Goal: Transaction & Acquisition: Purchase product/service

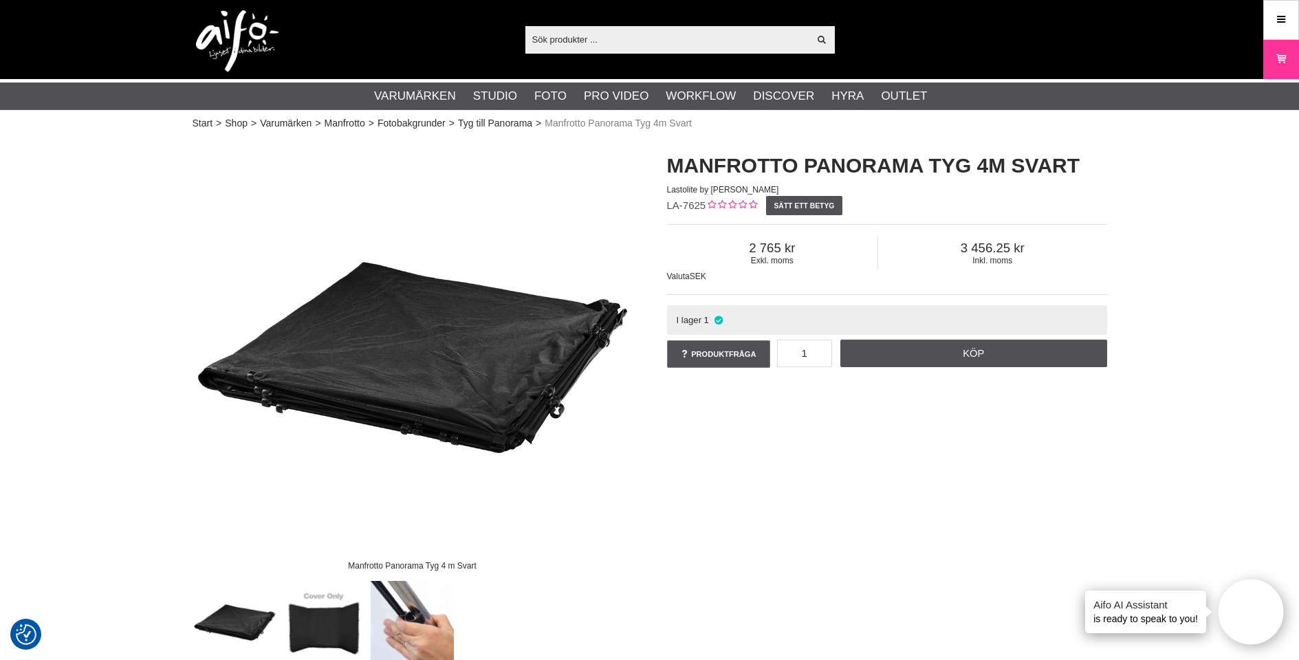
click at [700, 43] on input "text" at bounding box center [667, 39] width 284 height 21
paste input "Manfrotto LL LB7622"
type input "Manfrotto LL LB7622"
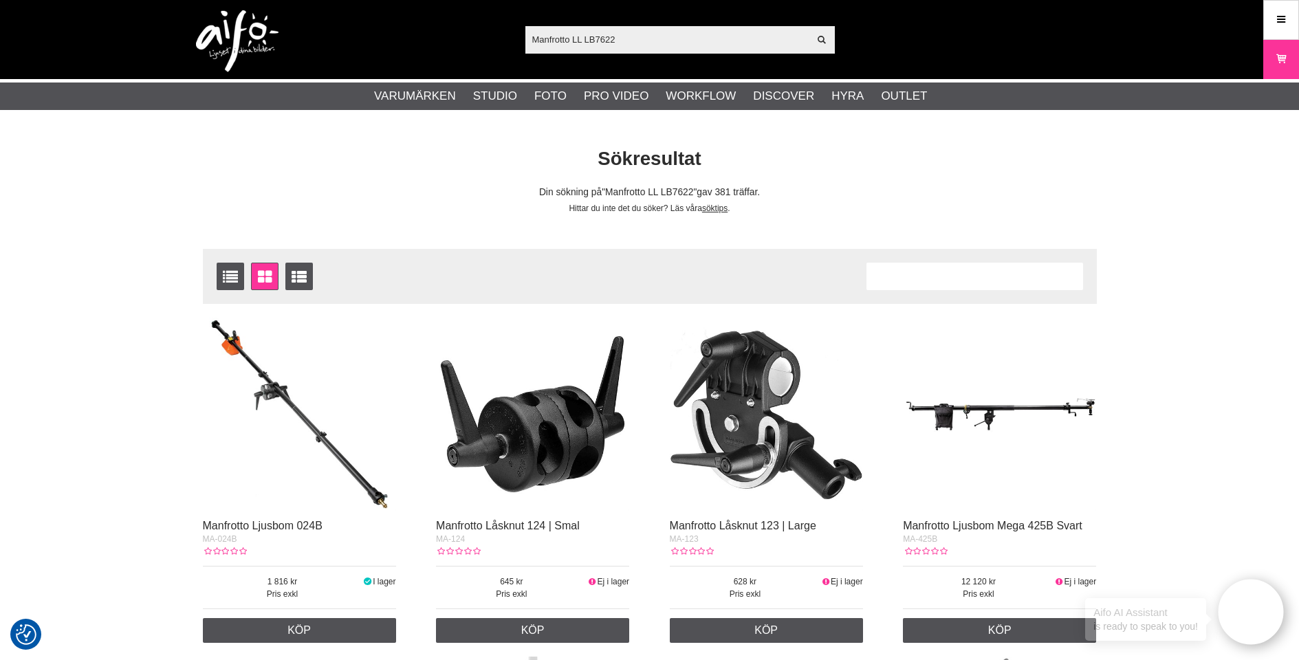
click at [604, 38] on input "Manfrotto LL LB7622" at bounding box center [667, 39] width 284 height 21
type input "Manfrotto LL"
click at [588, 40] on input "Manfrotto LL" at bounding box center [667, 39] width 284 height 21
drag, startPoint x: 591, startPoint y: 38, endPoint x: 477, endPoint y: 41, distance: 114.2
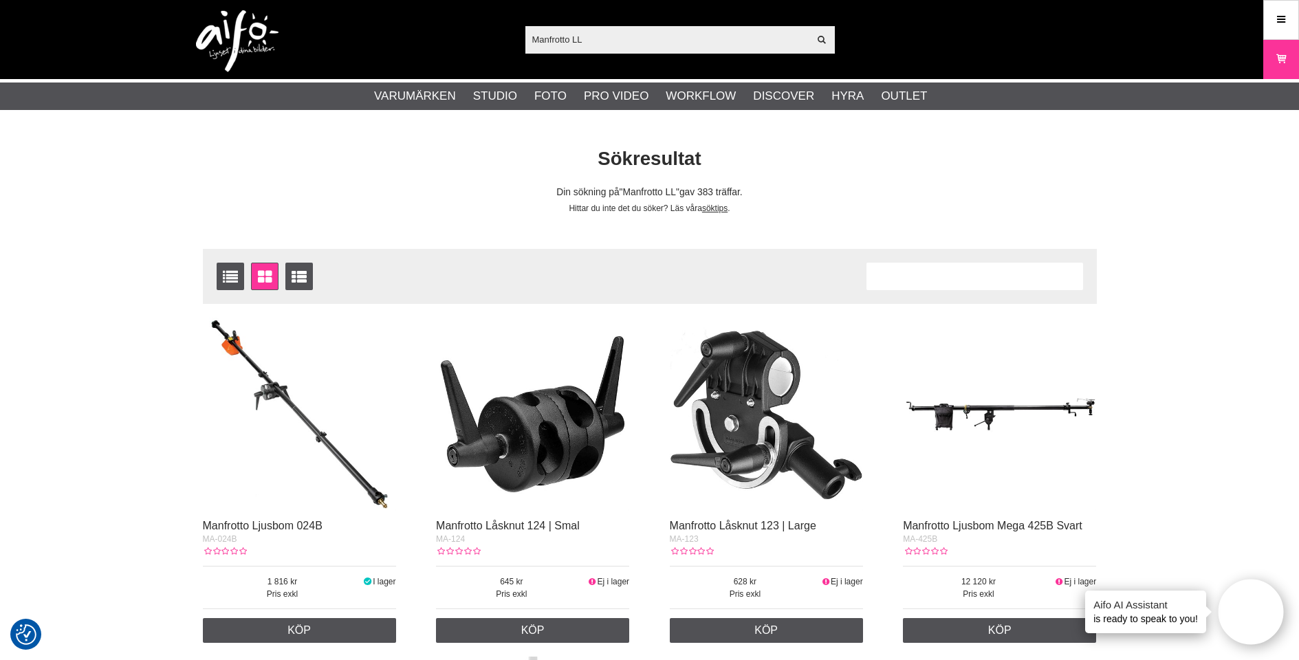
click at [477, 41] on div "Manfrotto LL Visa alla Artiklar Kategorier av artiklar Din sökning på gav inga …" at bounding box center [649, 39] width 935 height 79
paste input "Panorama Green Screen Background 4m"
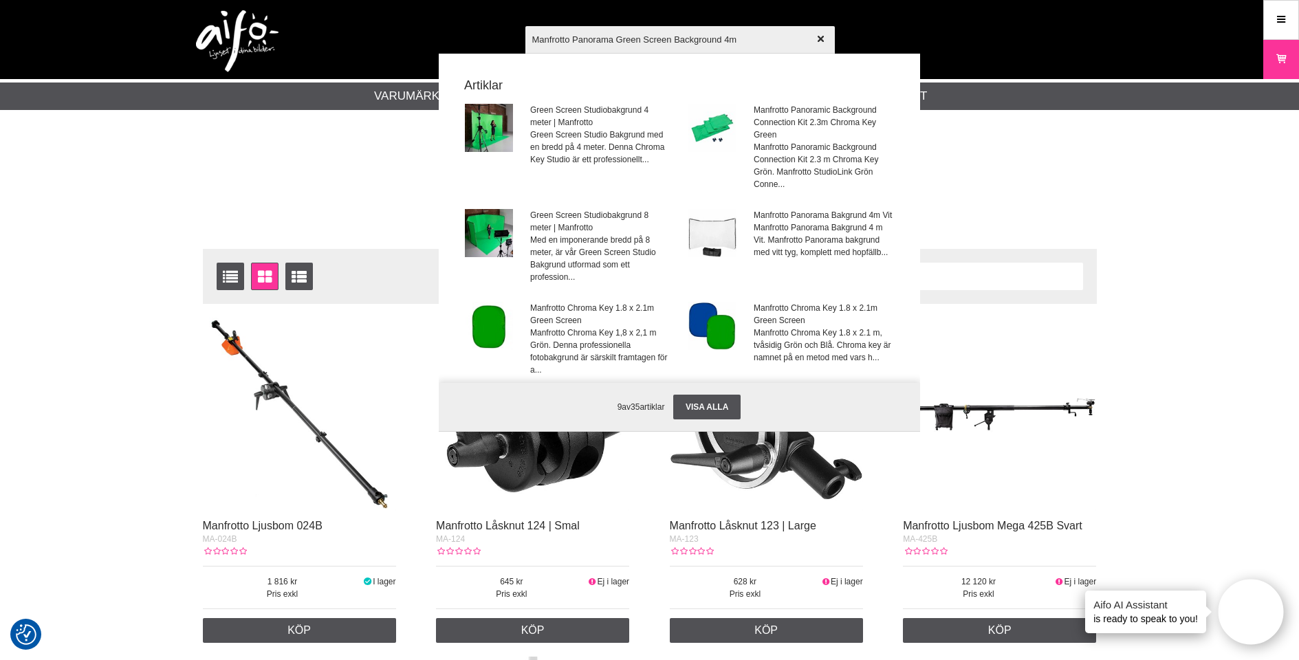
click at [654, 40] on input "Manfrotto Panorama Green Screen Background 4m" at bounding box center [679, 39] width 309 height 48
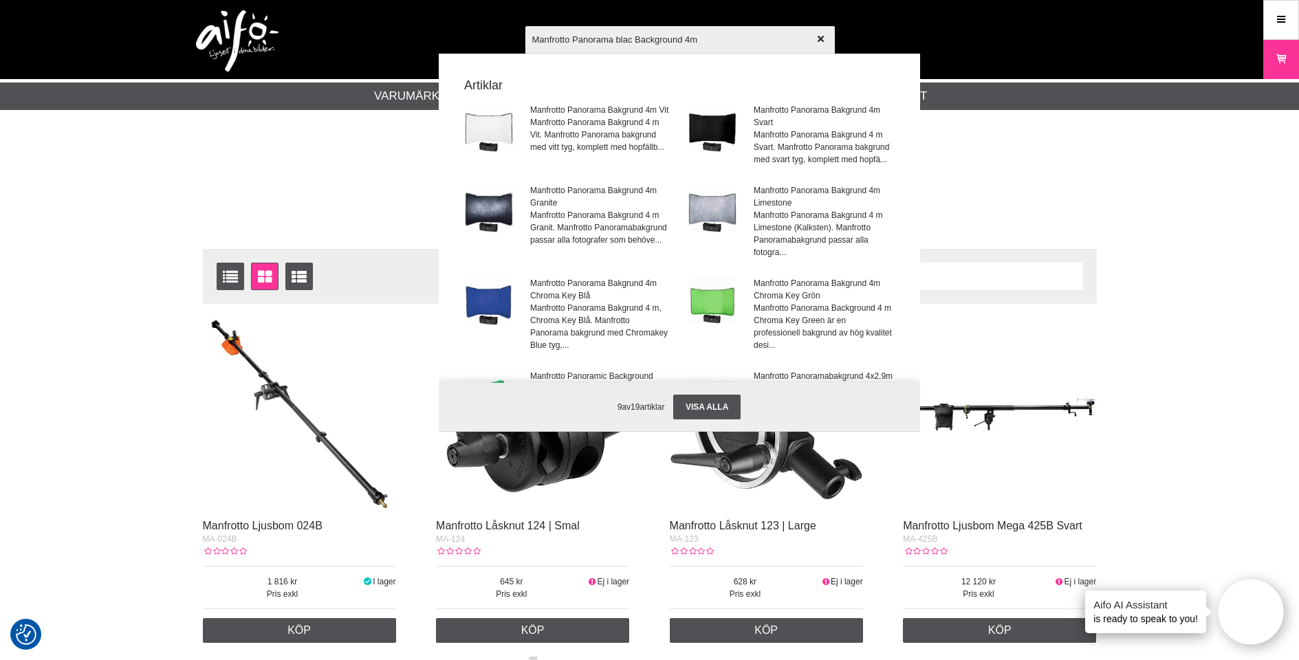
type input "Manfrotto Panorama black Background 4m"
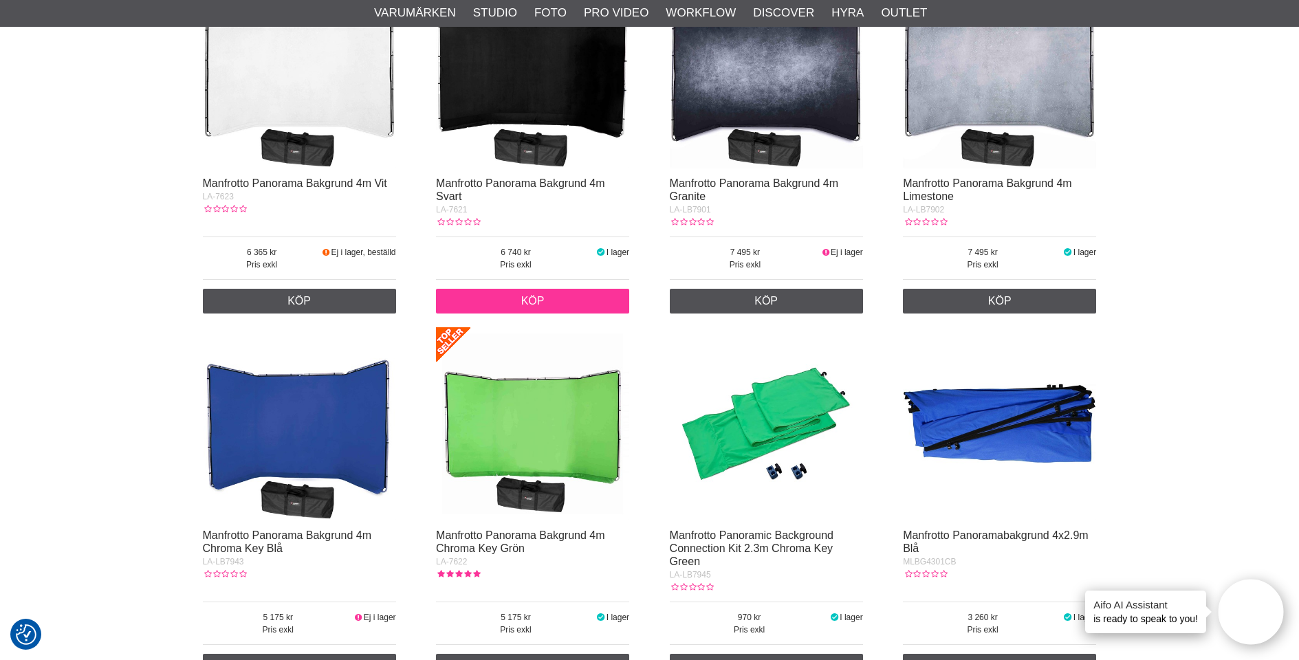
scroll to position [225, 0]
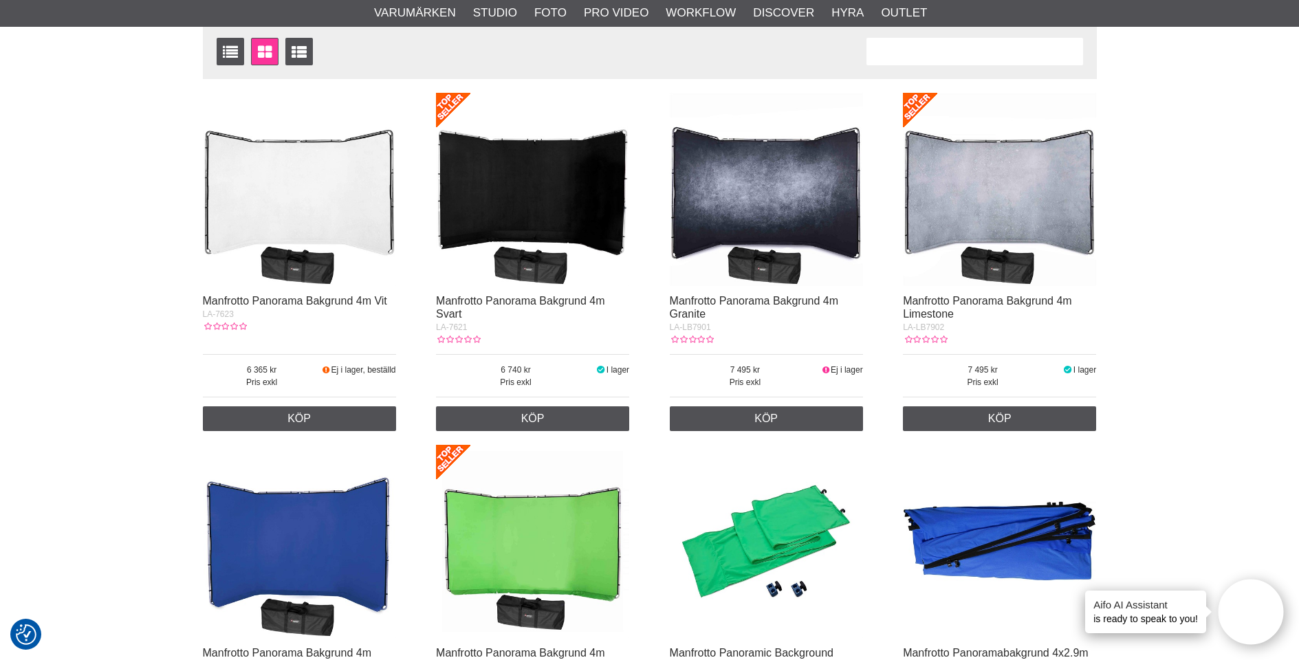
click at [554, 188] on img at bounding box center [532, 189] width 193 height 193
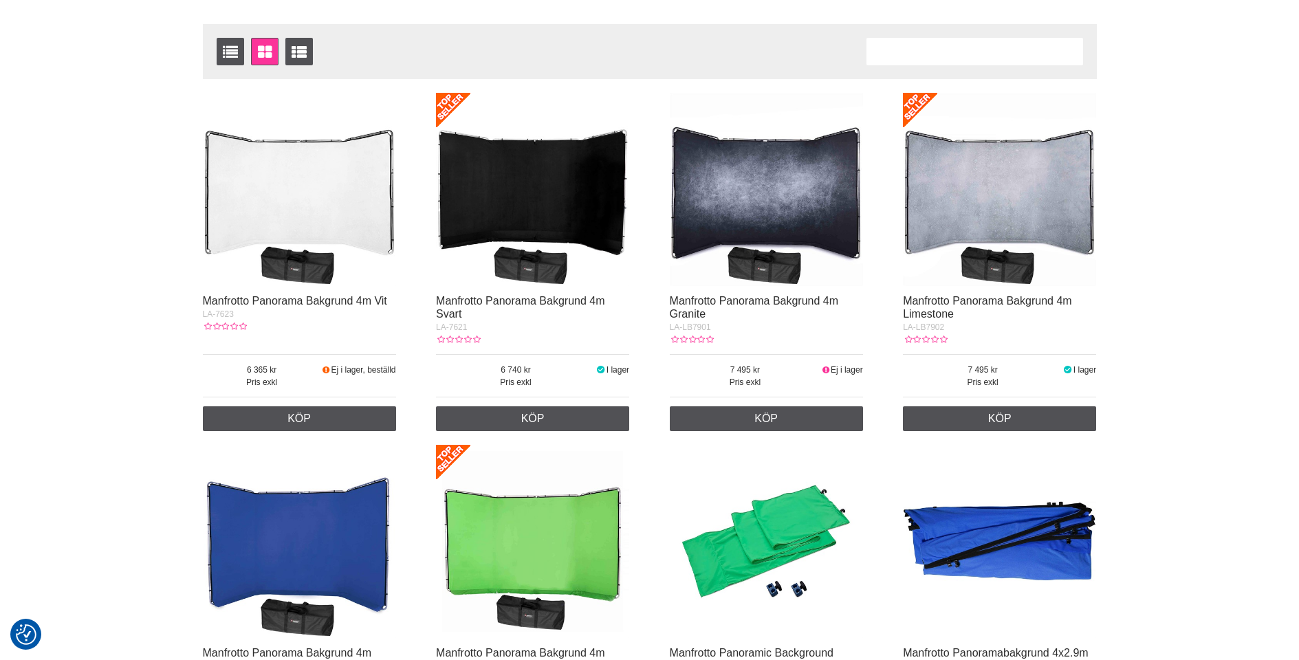
scroll to position [225, 0]
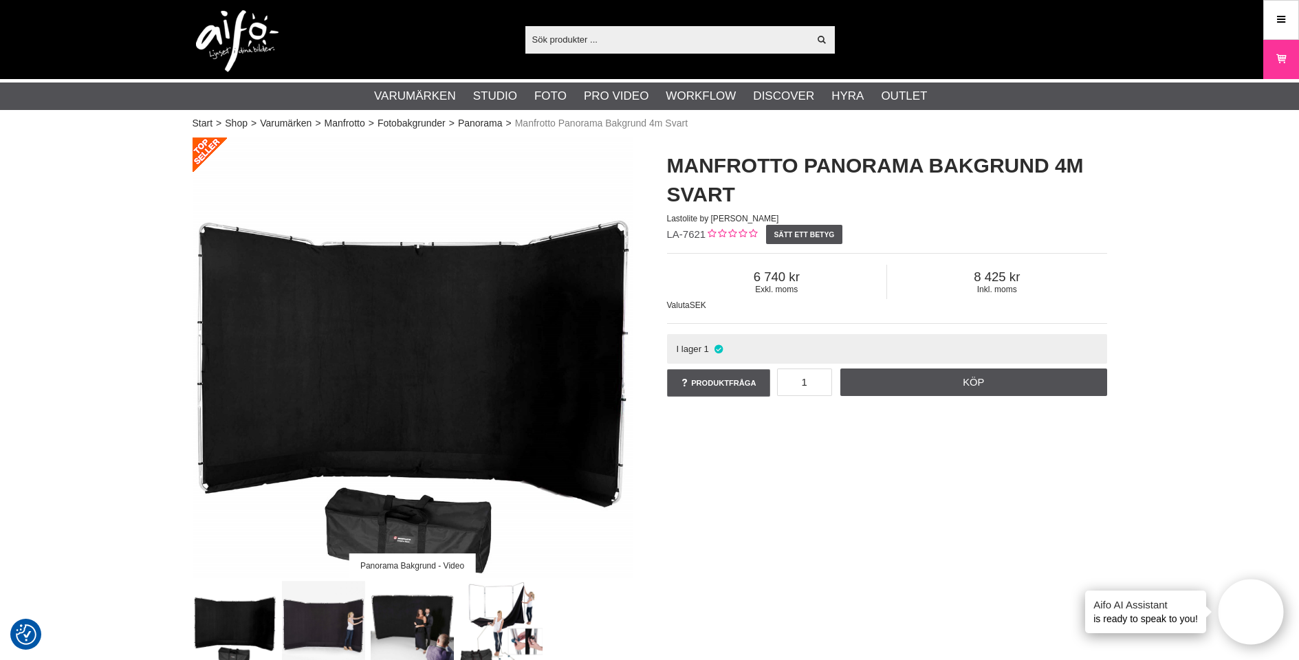
click at [947, 505] on div "Panorama Bakgrund - Video Manfrotto Panorama Bakgrund 4m Svart Lastolite by Man…" at bounding box center [649, 400] width 949 height 527
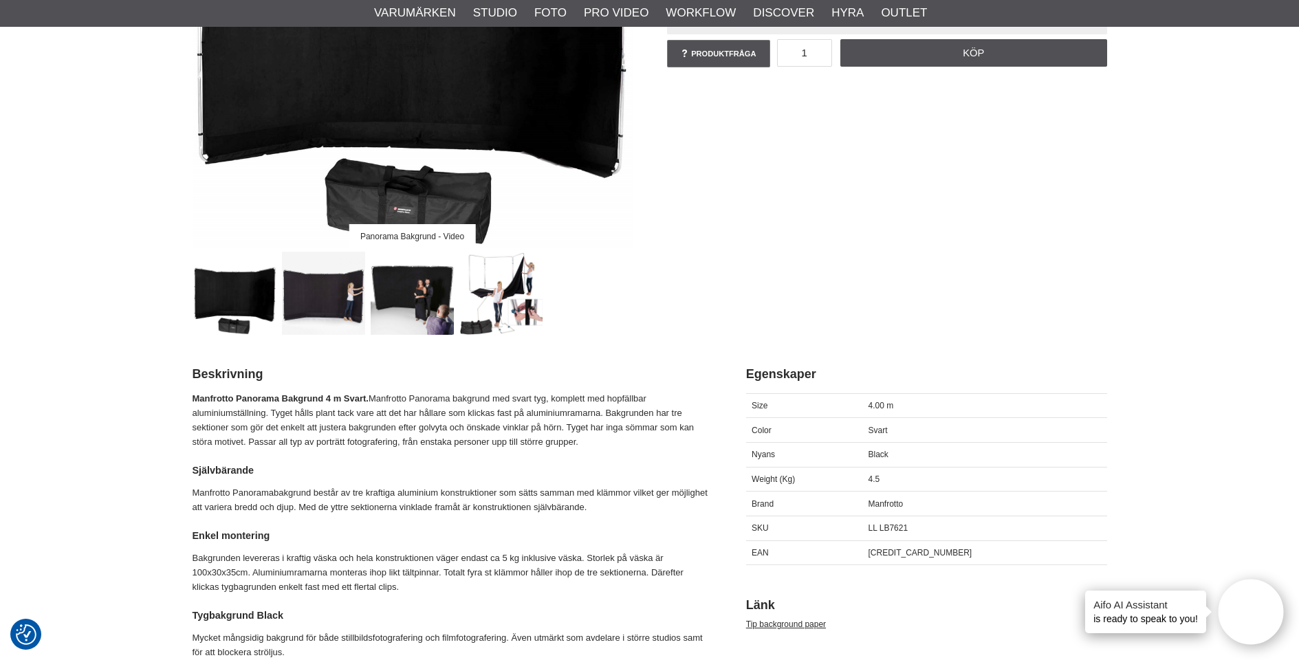
scroll to position [494, 0]
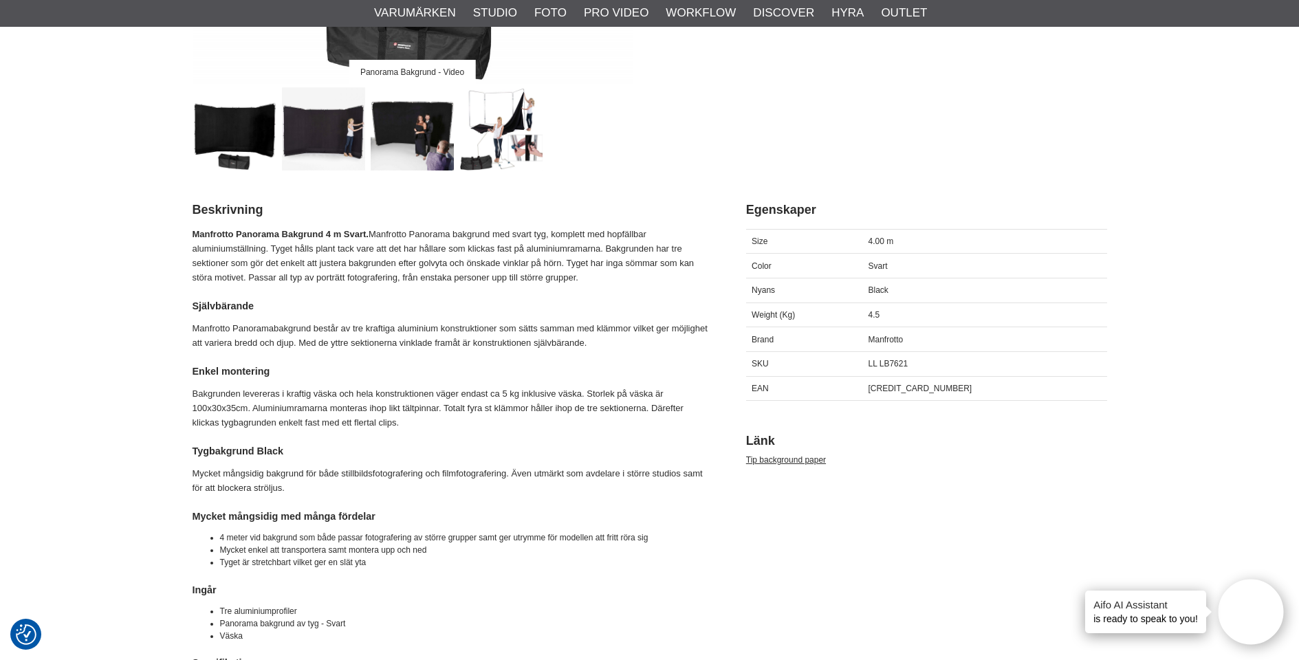
click at [505, 125] on img at bounding box center [500, 128] width 83 height 83
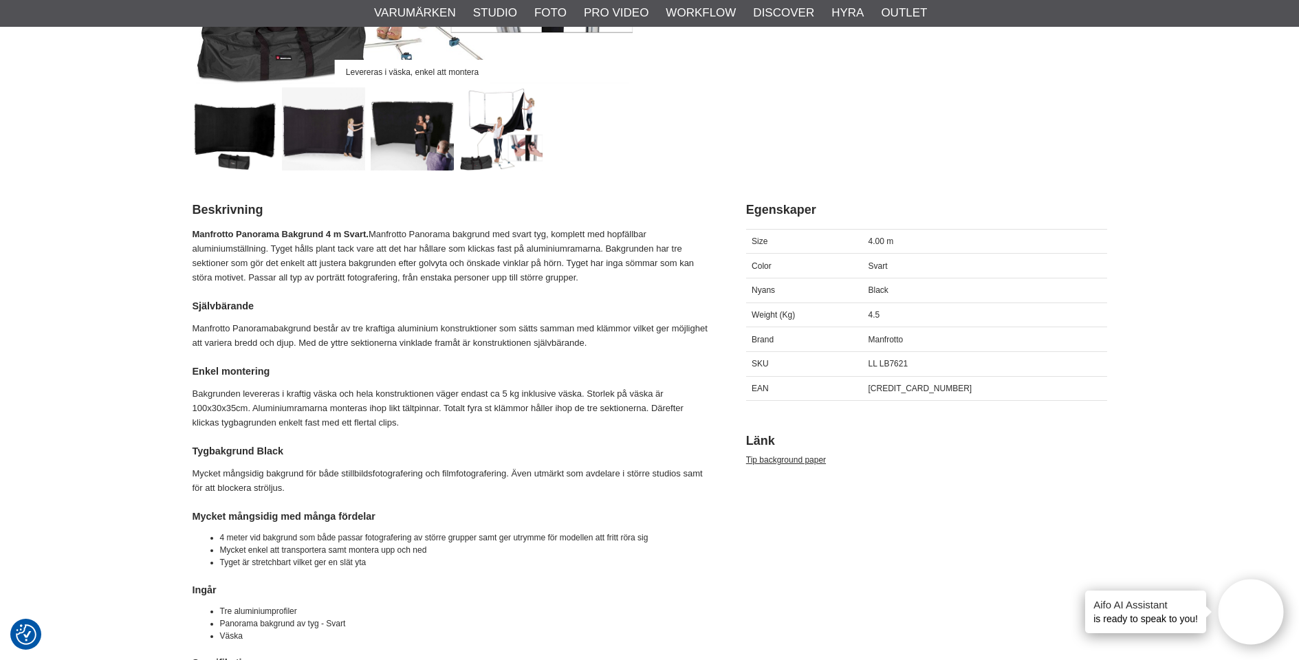
click at [505, 130] on img at bounding box center [500, 128] width 83 height 83
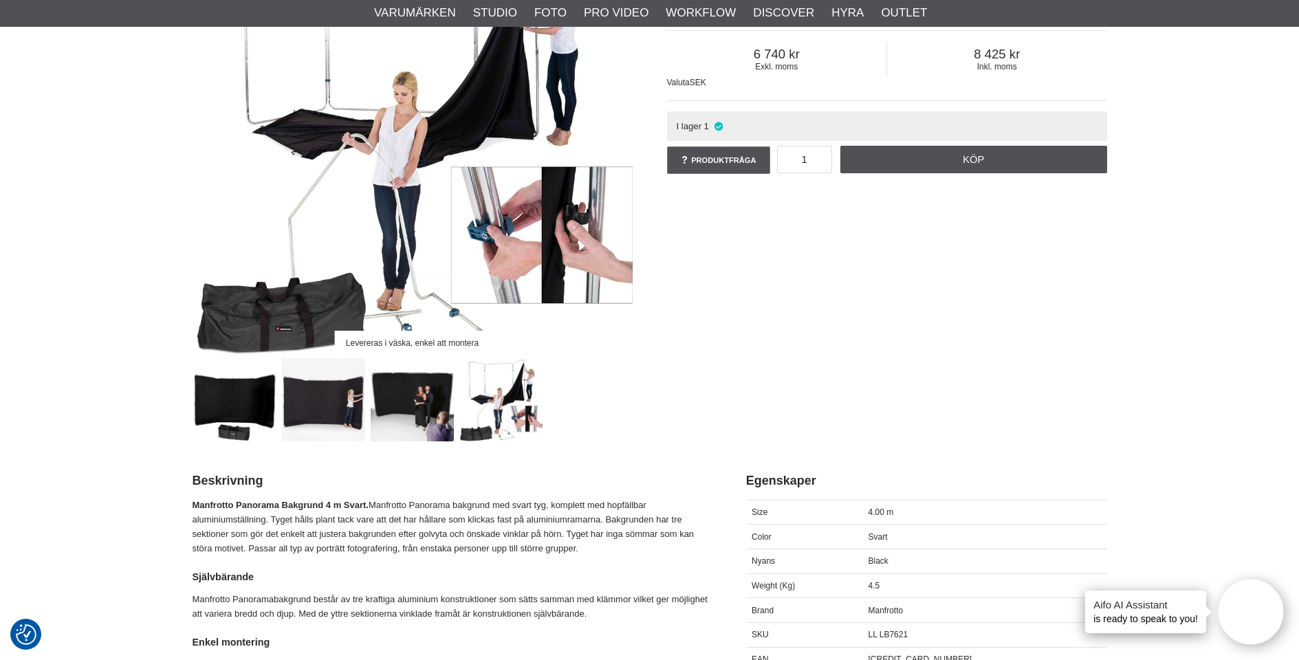
scroll to position [220, 0]
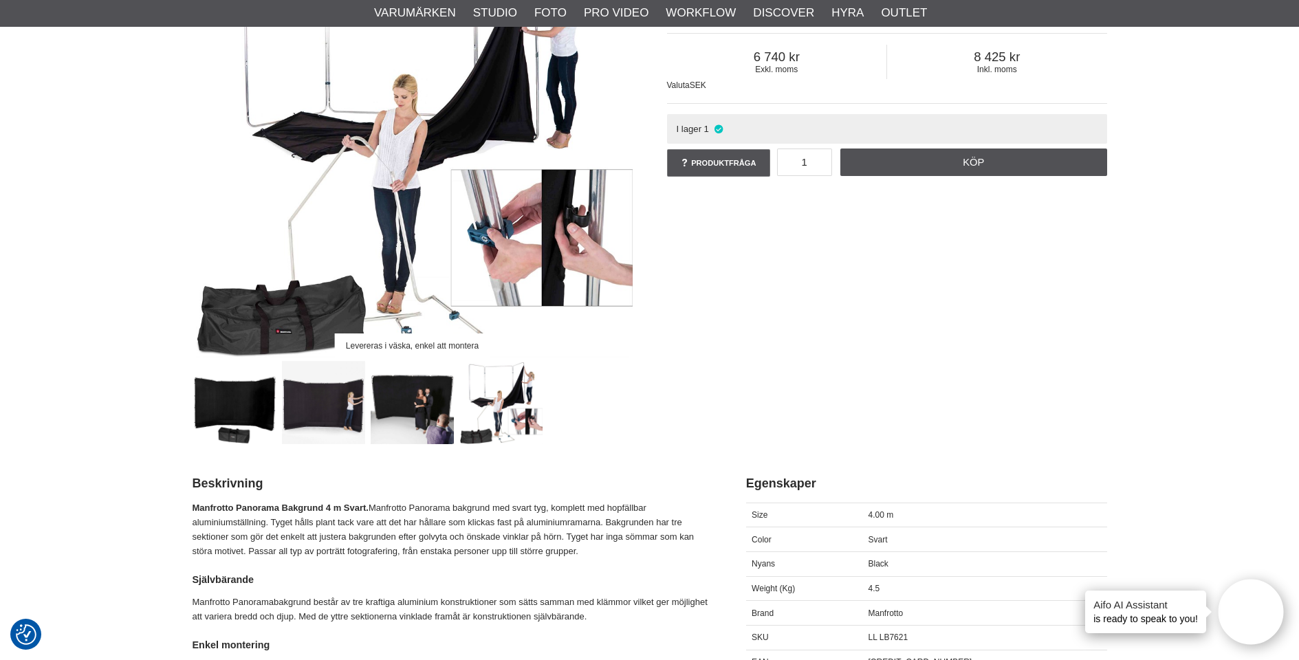
click at [382, 396] on img at bounding box center [412, 402] width 83 height 83
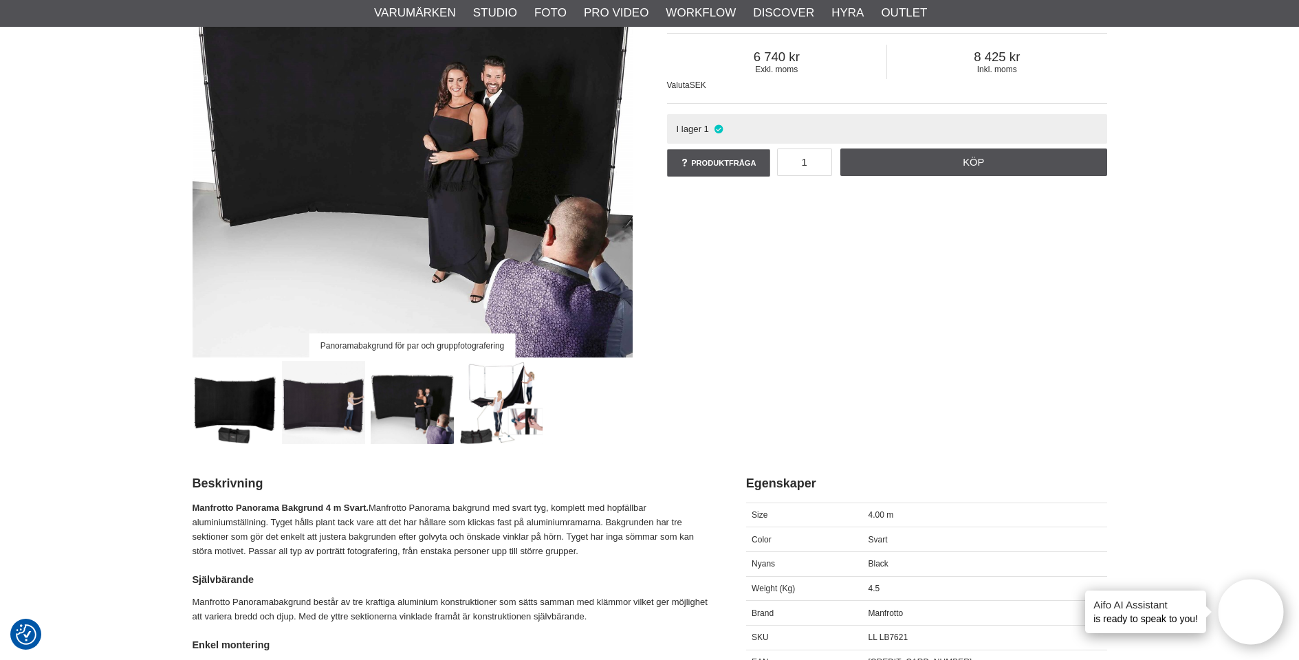
click at [334, 404] on img at bounding box center [323, 402] width 83 height 83
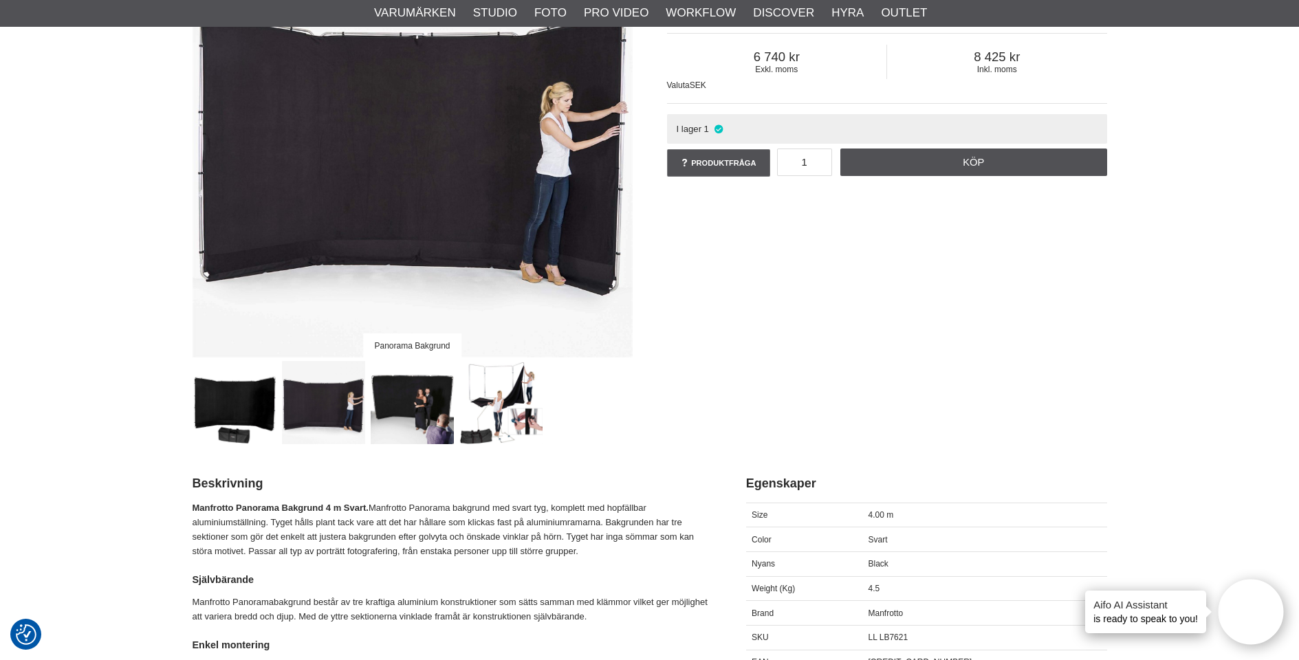
click at [439, 419] on img at bounding box center [412, 402] width 83 height 83
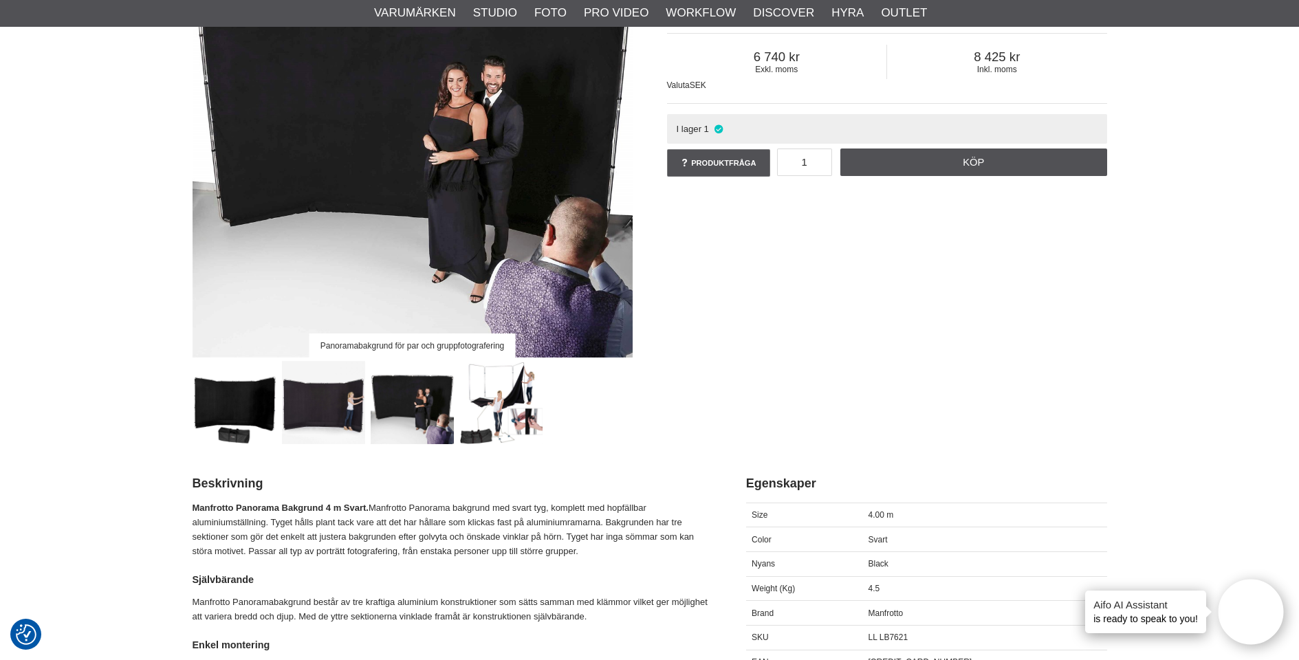
click at [517, 415] on img at bounding box center [500, 402] width 83 height 83
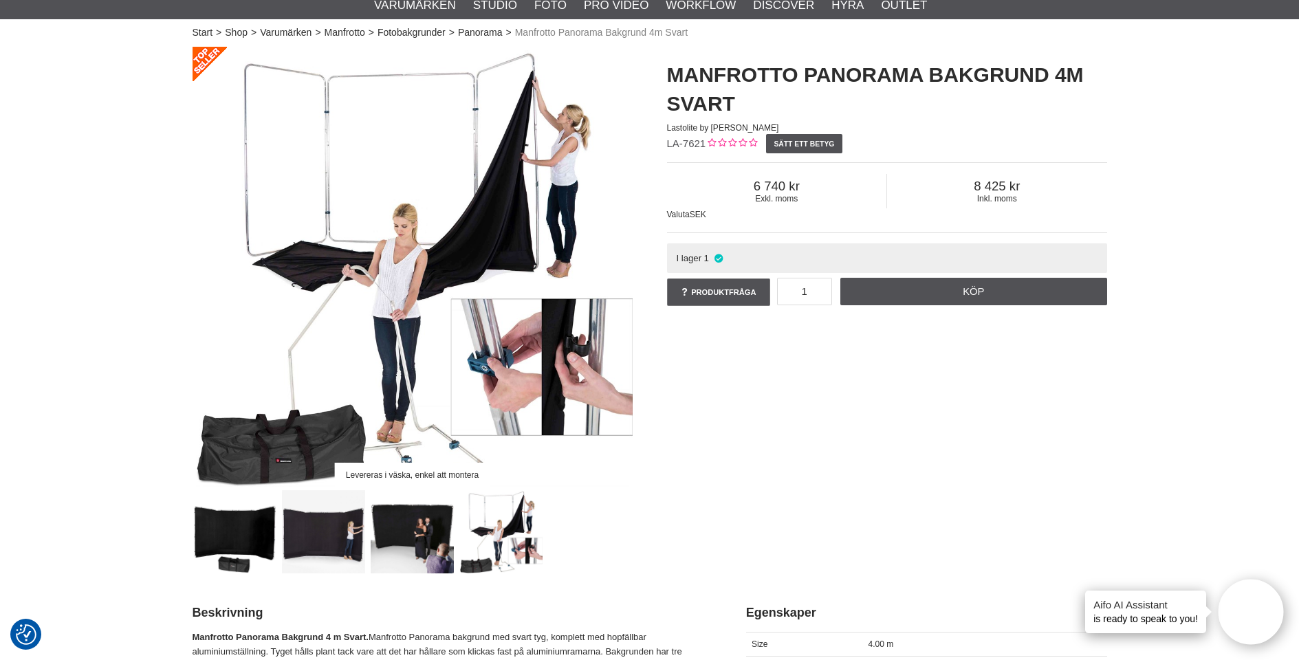
scroll to position [0, 0]
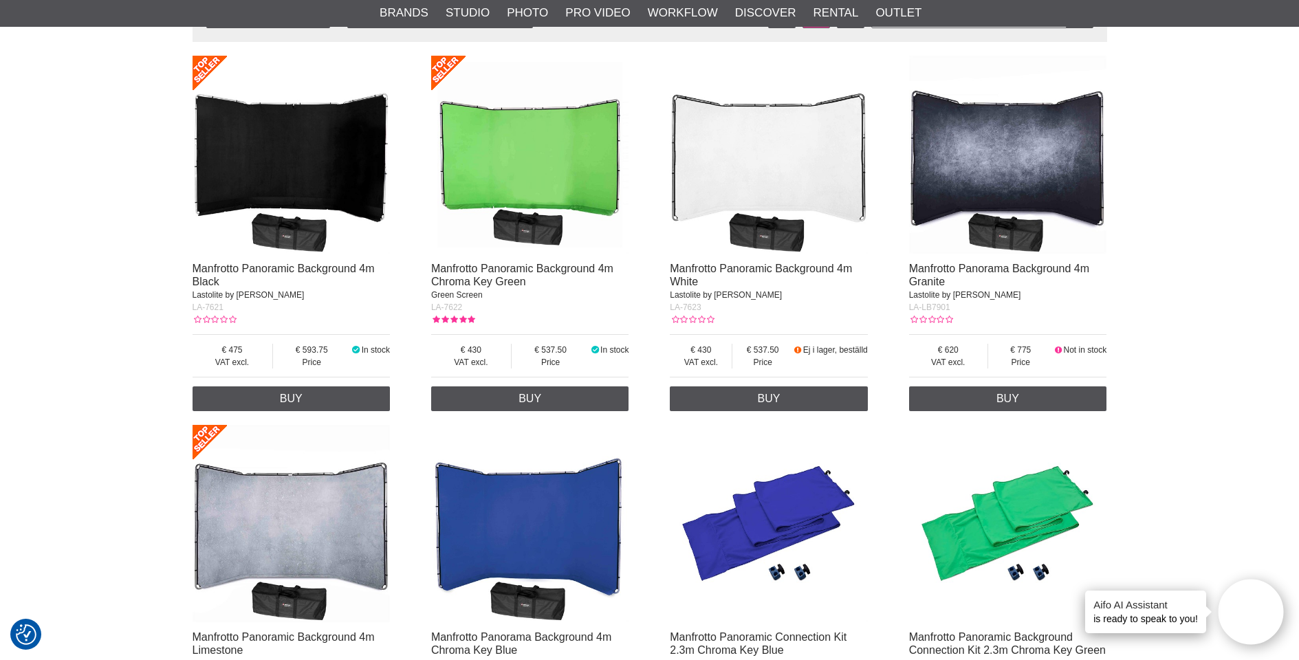
scroll to position [387, 0]
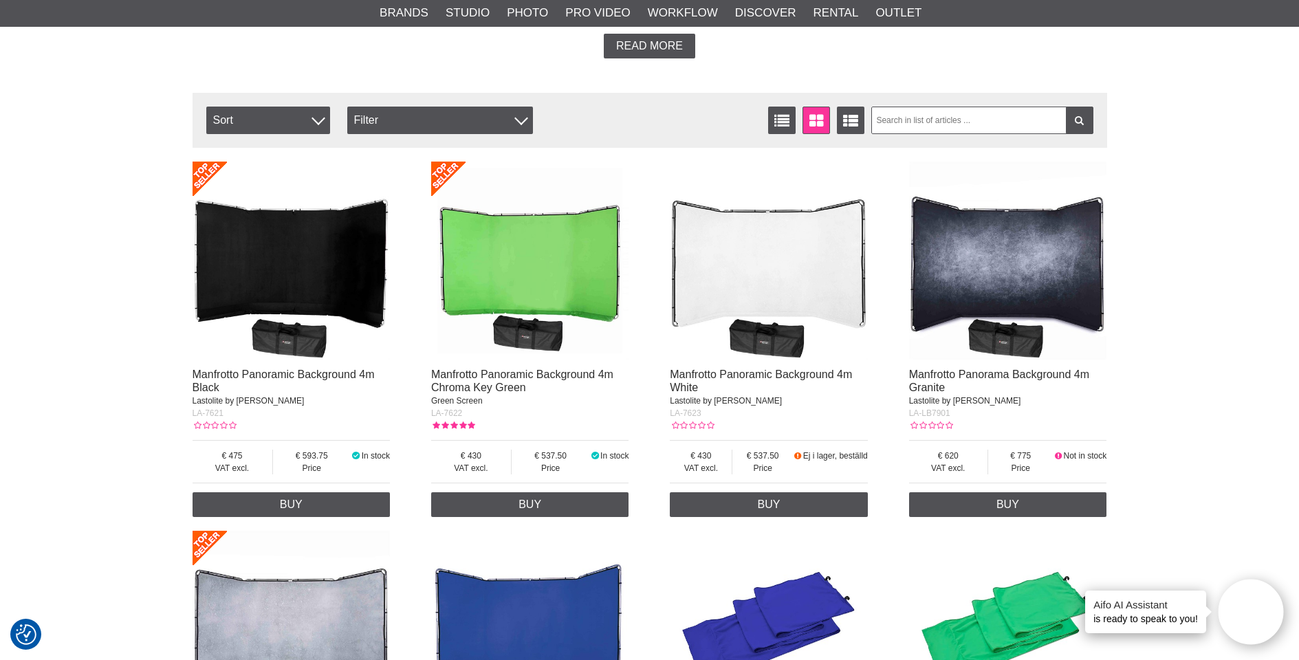
click at [299, 259] on img at bounding box center [291, 261] width 198 height 198
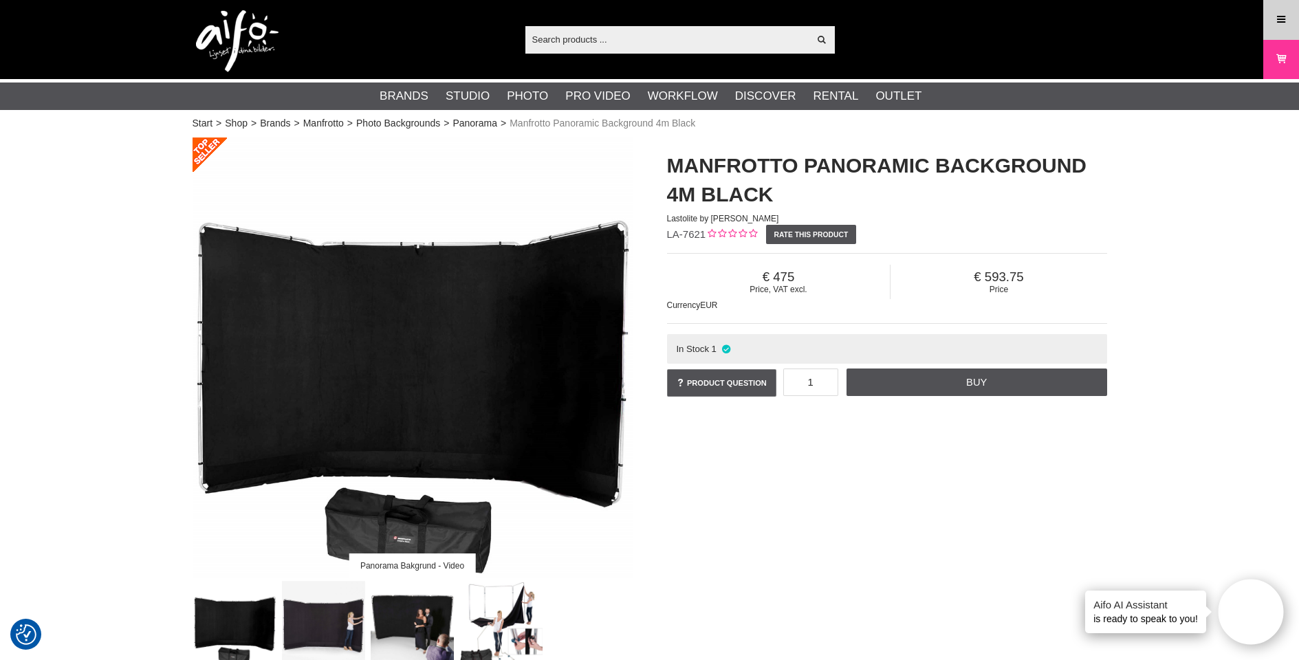
click at [1278, 11] on link "Menu" at bounding box center [1281, 19] width 34 height 32
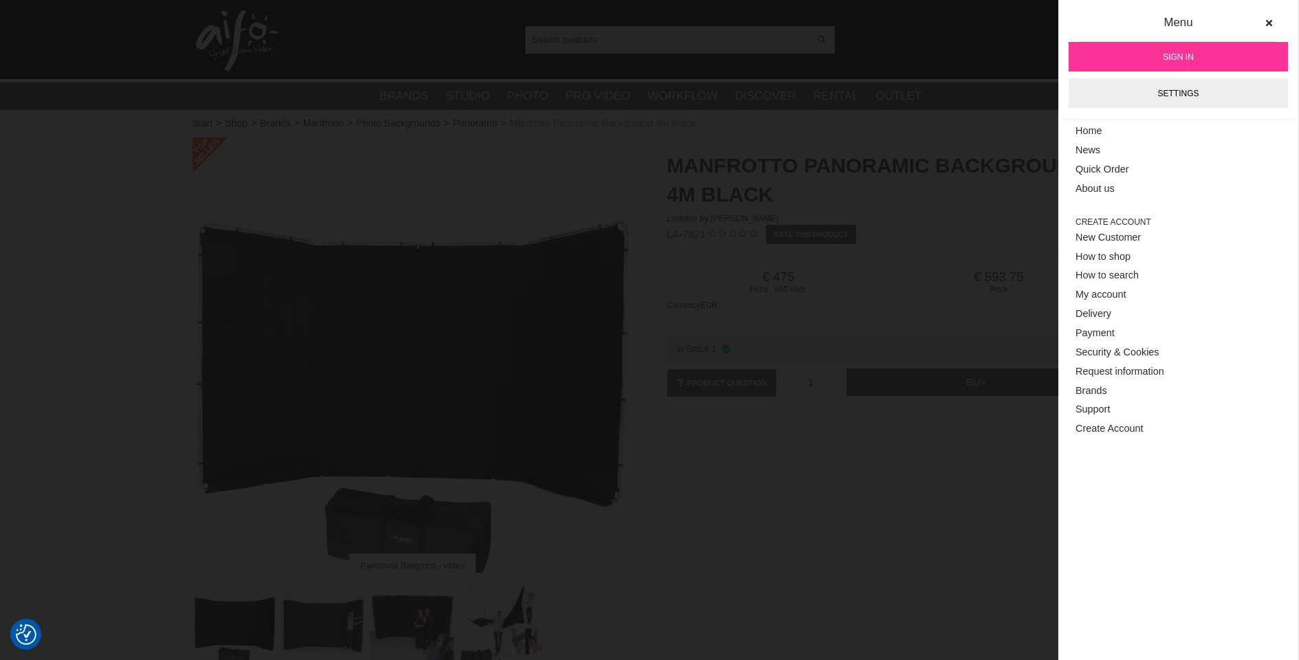
click at [927, 34] on div "Show all Products Categories out of products Your search for yielded no hits. P…" at bounding box center [649, 39] width 935 height 79
click at [1268, 23] on icon at bounding box center [1269, 24] width 10 height 10
